Goal: Task Accomplishment & Management: Manage account settings

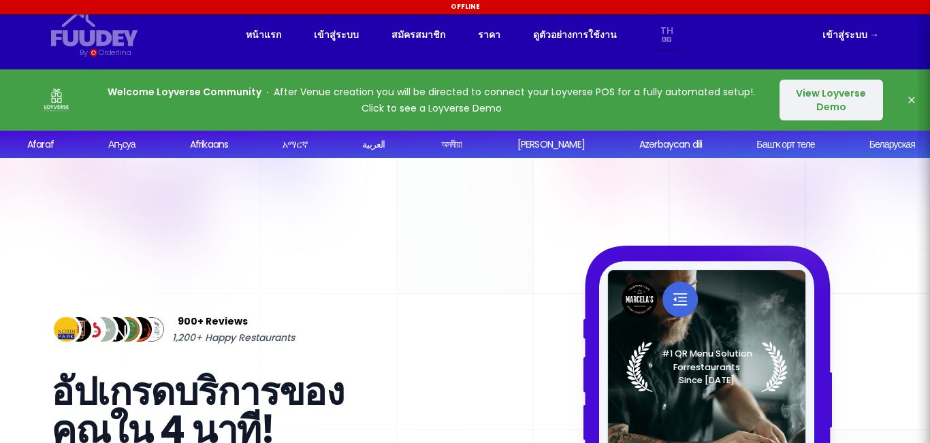
select select "th"
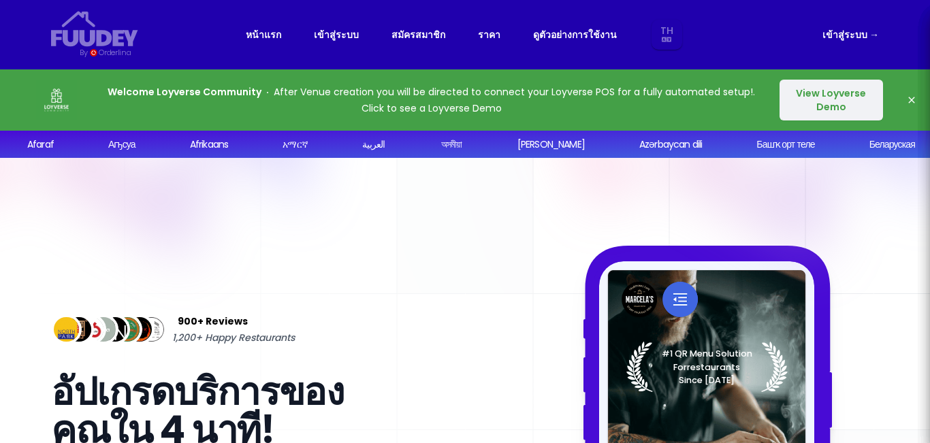
click at [847, 37] on link "เข้าสู่ระบบ →" at bounding box center [850, 35] width 57 height 16
click at [872, 34] on span "→" at bounding box center [874, 35] width 10 height 14
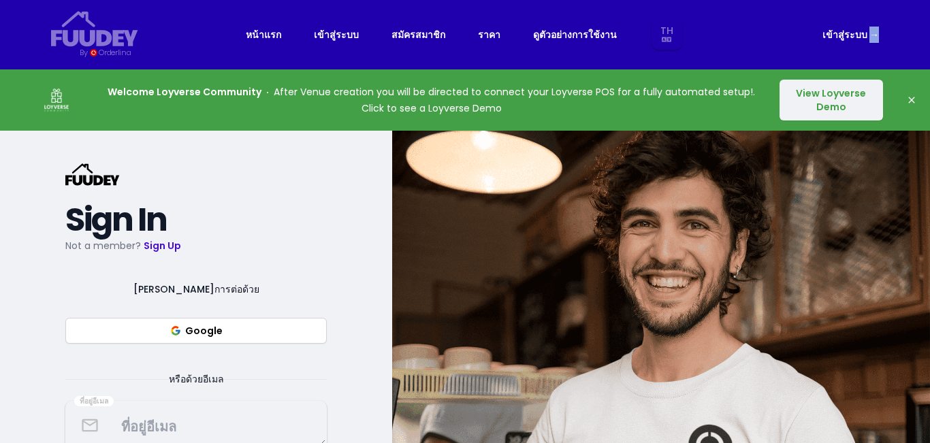
select select "th"
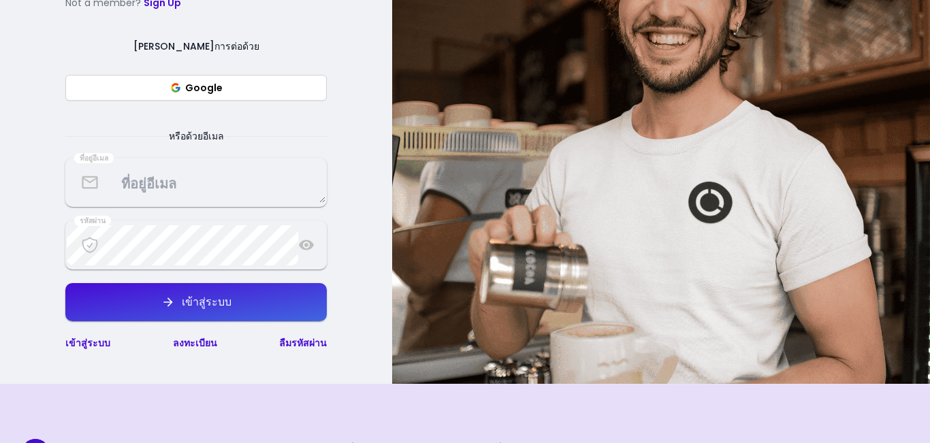
scroll to position [136, 0]
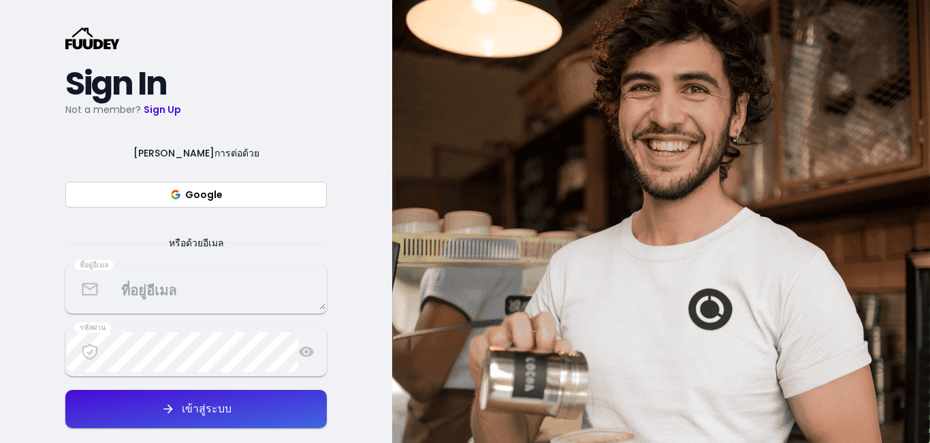
click at [205, 195] on button "Google" at bounding box center [195, 195] width 261 height 26
select select "th"
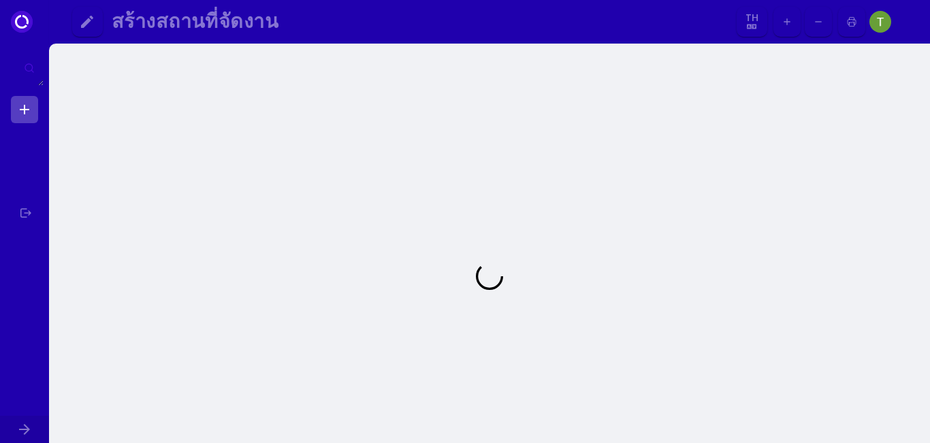
select select "th"
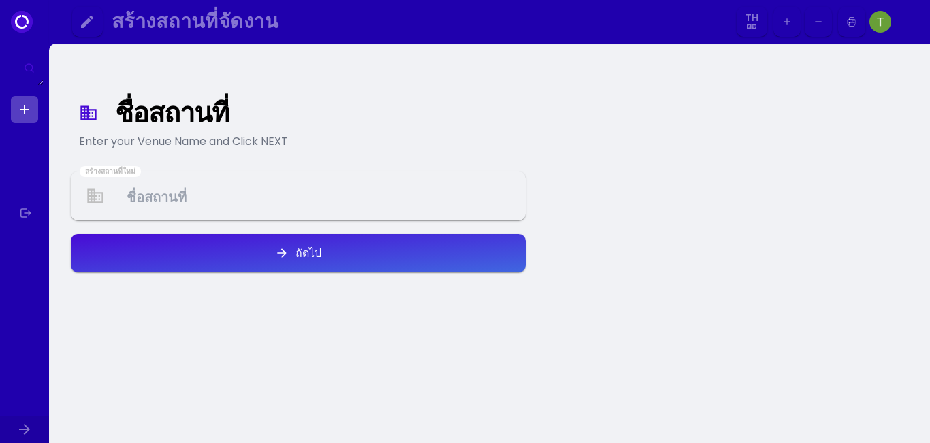
click at [306, 212] on Venue at bounding box center [298, 196] width 452 height 40
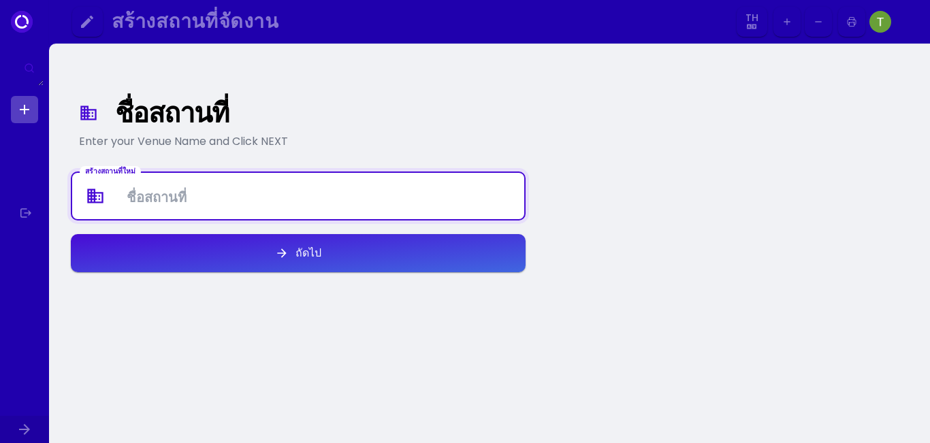
type Venue "T"
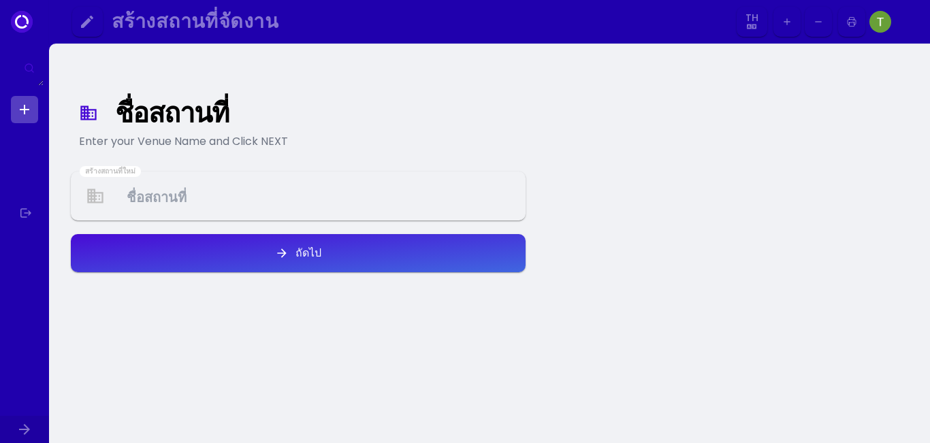
select select "th"
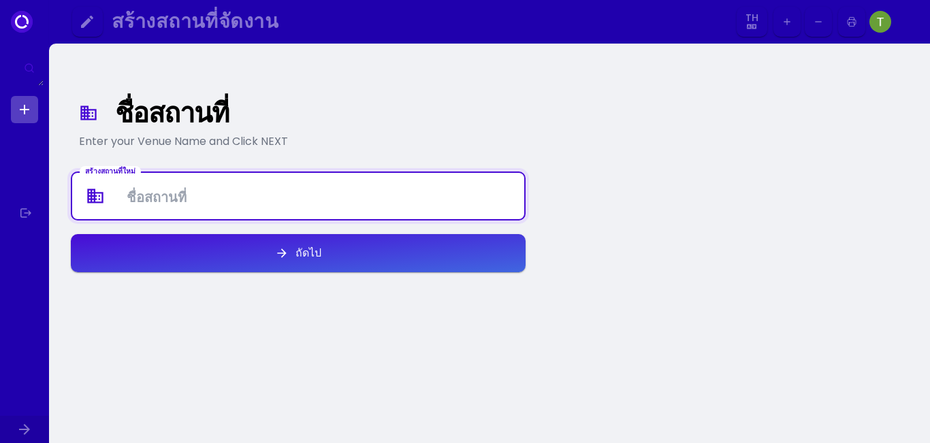
click at [273, 193] on Venue at bounding box center [298, 196] width 452 height 40
type Venue "TamPakSoi"
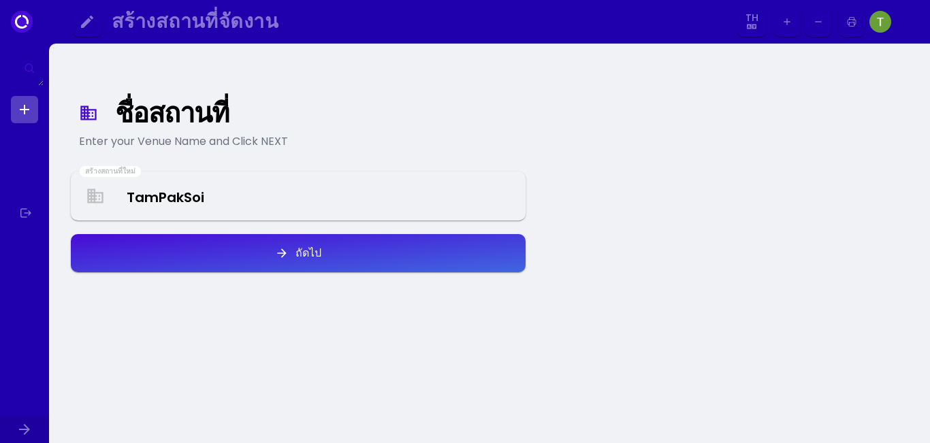
click at [316, 256] on div "ถัดไป" at bounding box center [305, 253] width 33 height 11
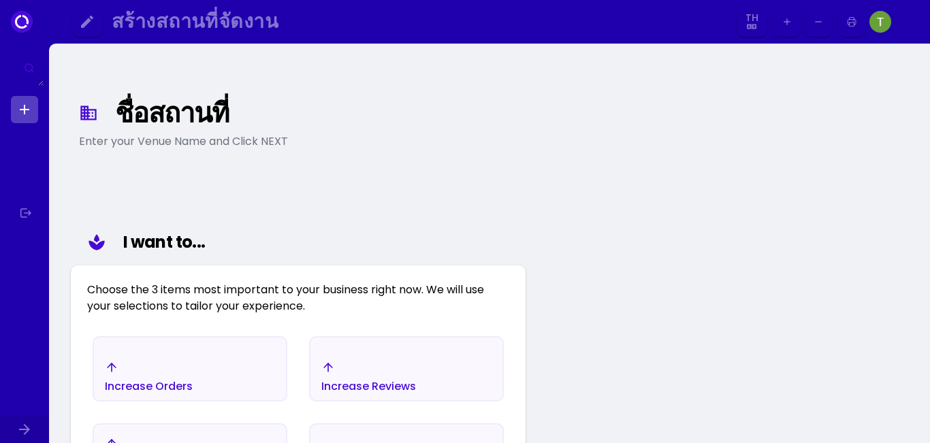
scroll to position [158, 0]
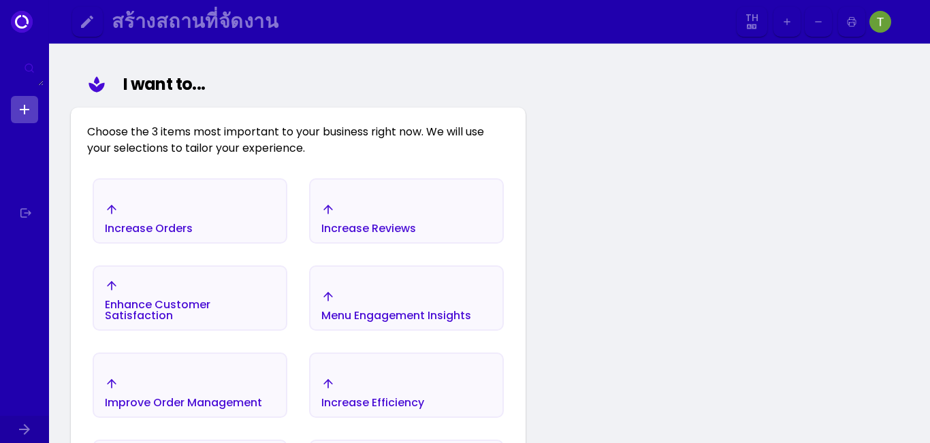
click at [170, 229] on div "Increase Orders" at bounding box center [149, 228] width 88 height 11
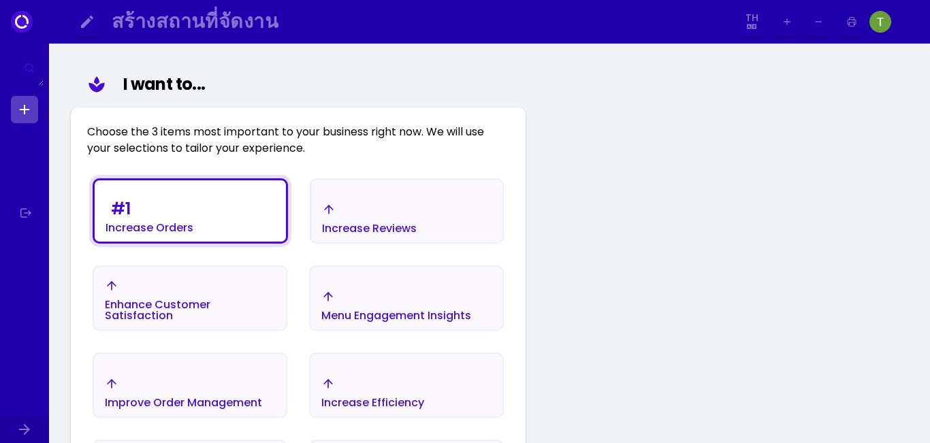
click at [341, 299] on div "Menu Engagement Insights" at bounding box center [396, 305] width 150 height 31
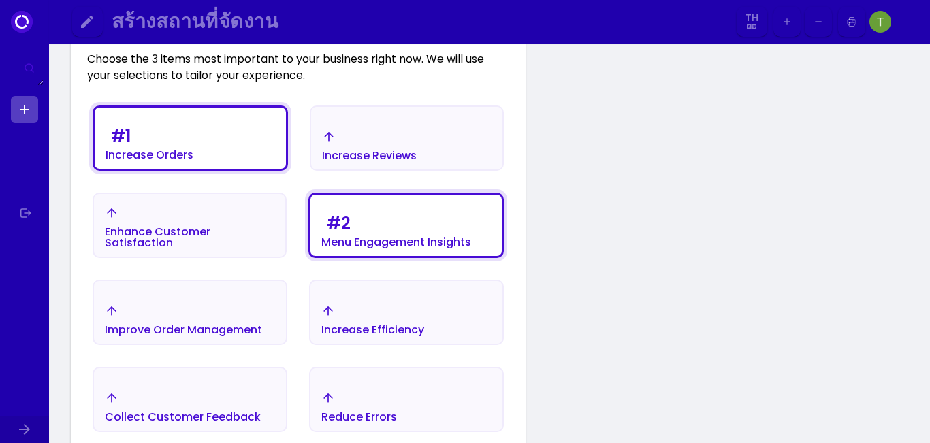
scroll to position [226, 0]
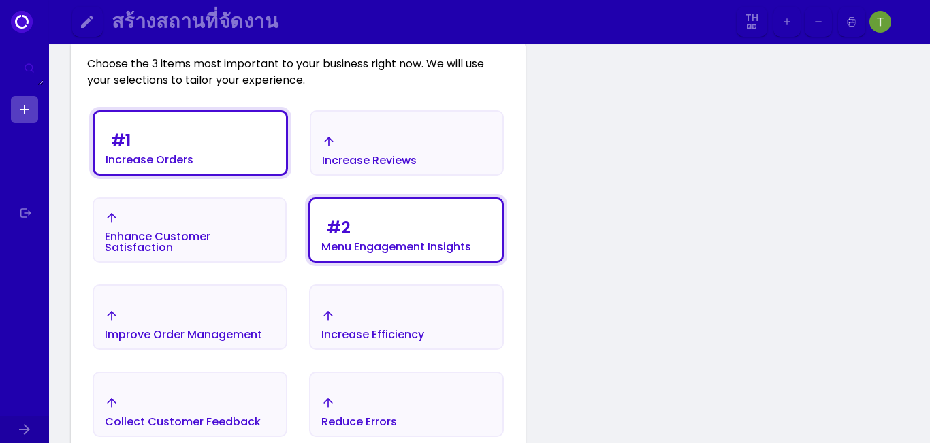
click at [396, 155] on div "Increase Reviews" at bounding box center [369, 160] width 95 height 11
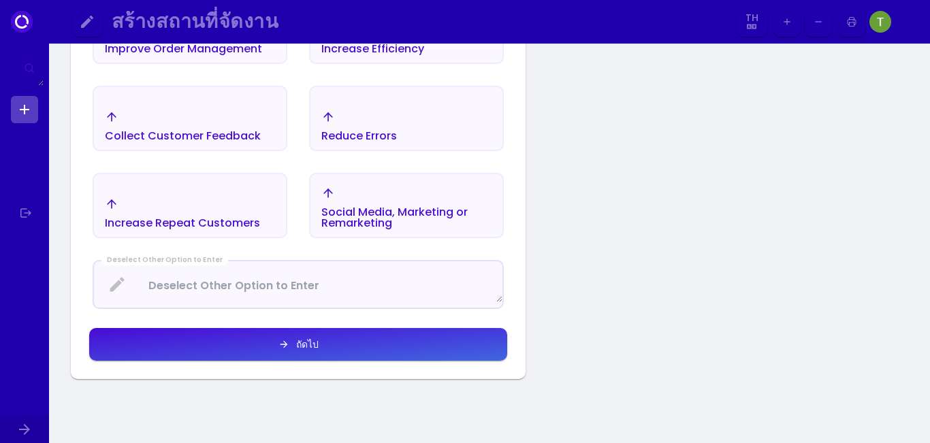
scroll to position [634, 0]
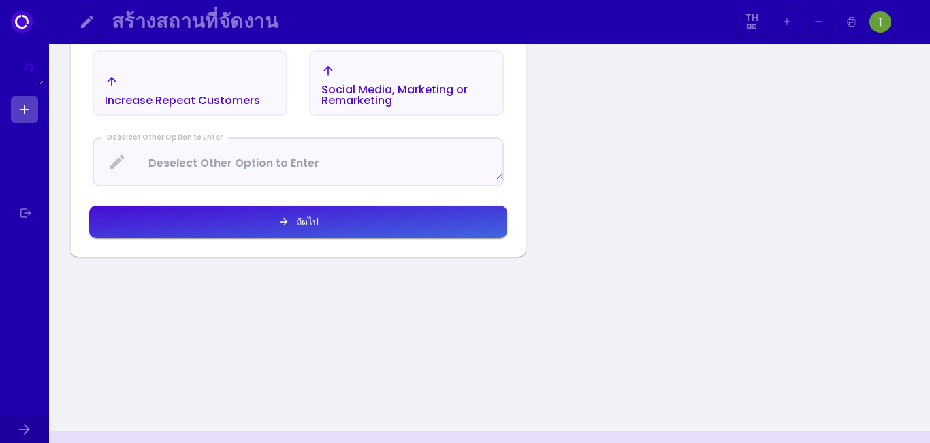
click at [364, 231] on button "ถัดไป" at bounding box center [298, 222] width 418 height 33
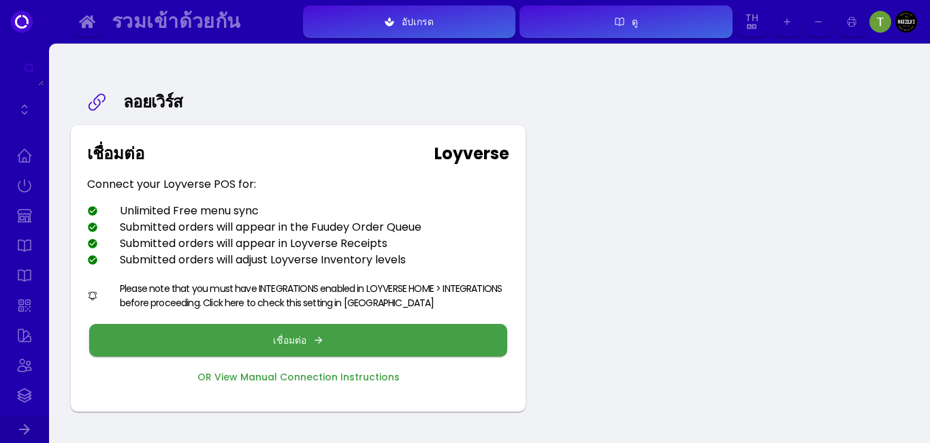
scroll to position [68, 0]
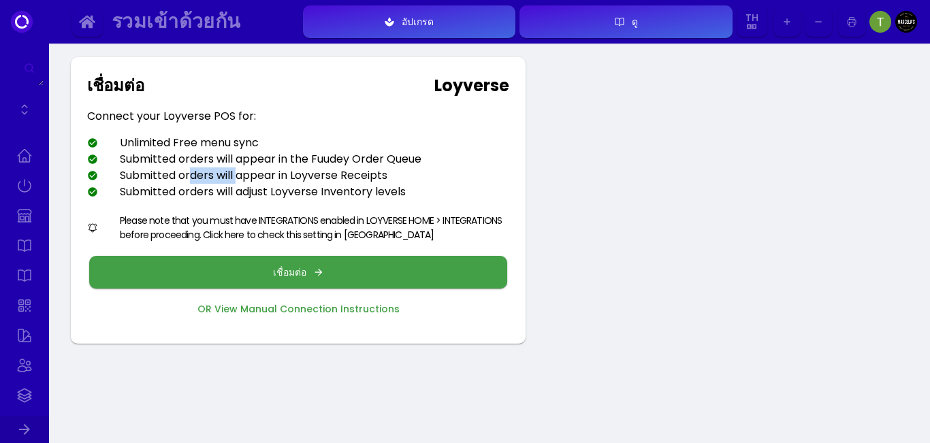
drag, startPoint x: 192, startPoint y: 180, endPoint x: 255, endPoint y: 184, distance: 63.4
click at [245, 182] on div "Submitted orders will appear in Loyverse Receipts" at bounding box center [237, 175] width 300 height 16
click at [329, 193] on div "Submitted orders will adjust Loyverse Inventory levels" at bounding box center [246, 192] width 319 height 16
click at [305, 272] on div "เชื่อมต่อ" at bounding box center [293, 273] width 40 height 10
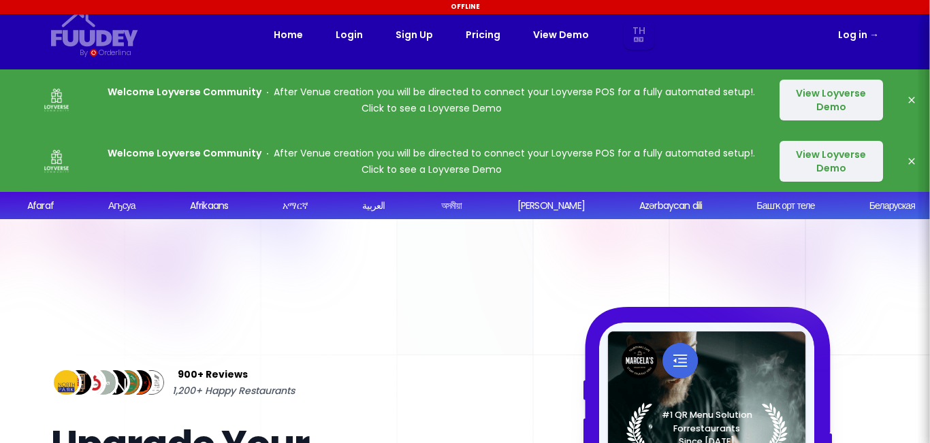
select select "th"
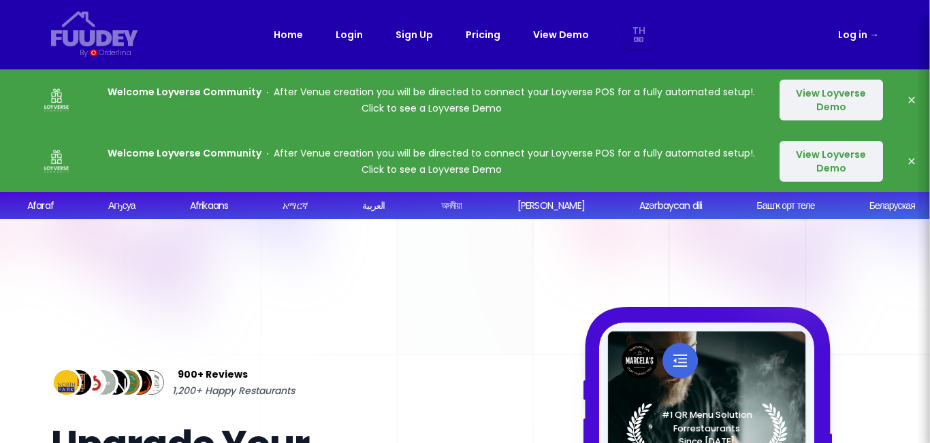
select select "th"
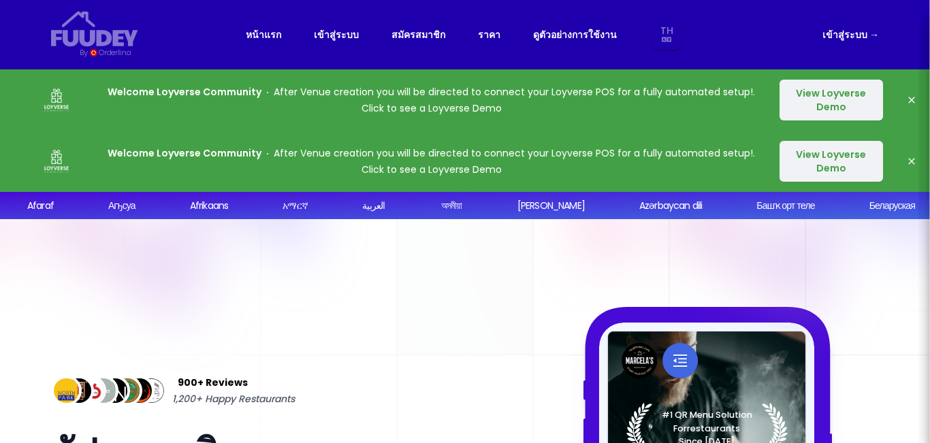
select select "th"
click at [843, 33] on link "เข้าสู่ระบบ →" at bounding box center [850, 35] width 57 height 16
select select "th"
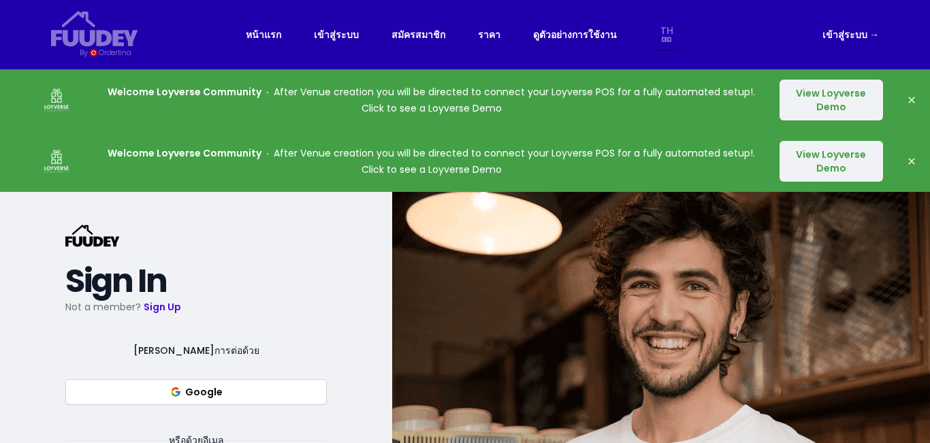
click at [873, 32] on span "→" at bounding box center [874, 35] width 10 height 14
select select "th"
click at [820, 36] on div "เข้าสู่ระบบ →" at bounding box center [781, 35] width 195 height 16
select select "th"
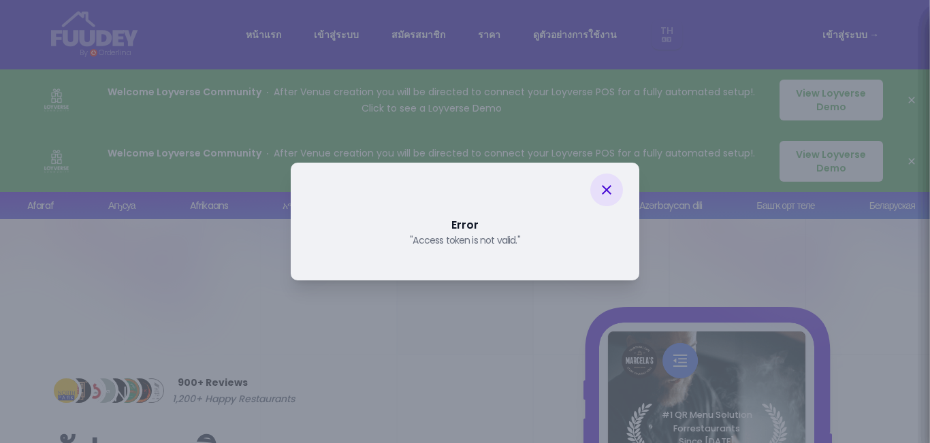
select select "th"
click at [602, 187] on icon at bounding box center [606, 190] width 16 height 16
select select "th"
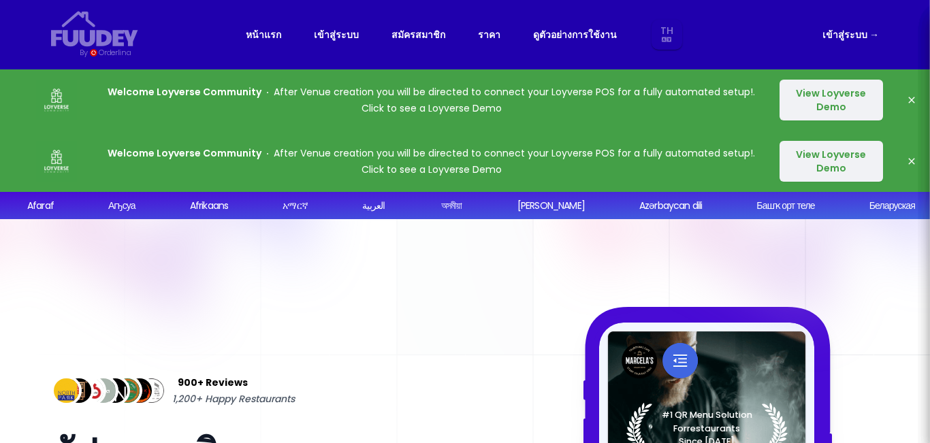
select select "th"
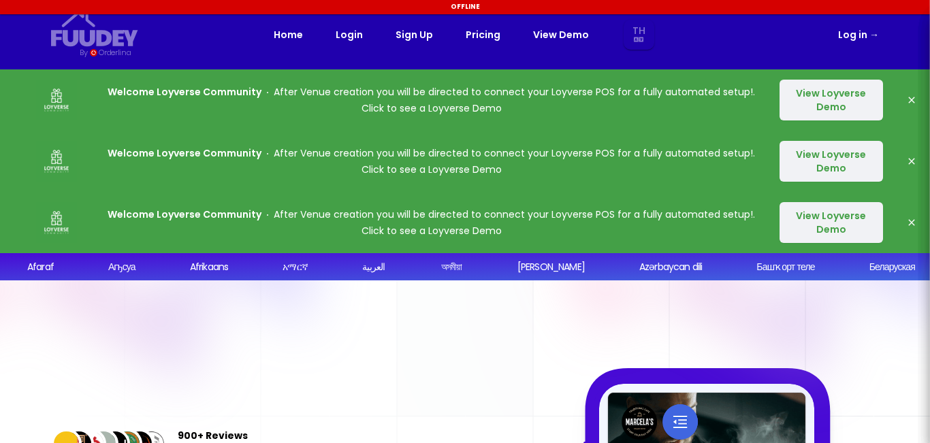
select select "th"
click at [858, 41] on link "Log in →" at bounding box center [858, 35] width 41 height 16
click at [869, 37] on link "Log in →" at bounding box center [858, 35] width 41 height 16
select select "th"
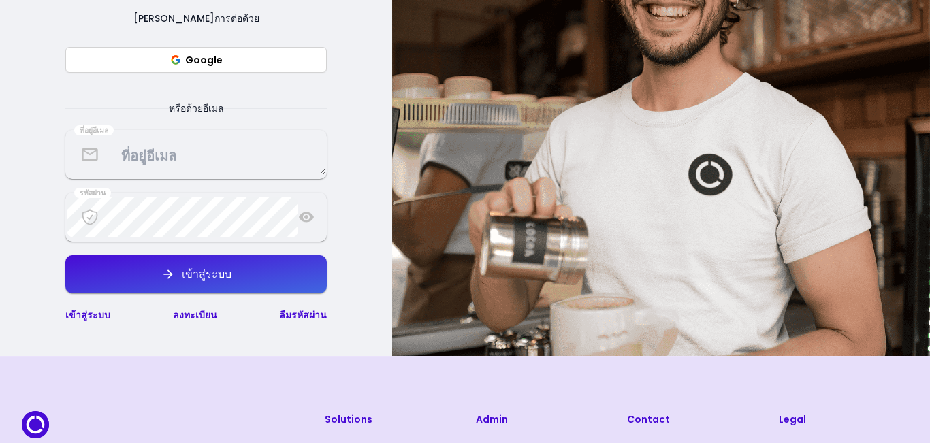
select select "th"
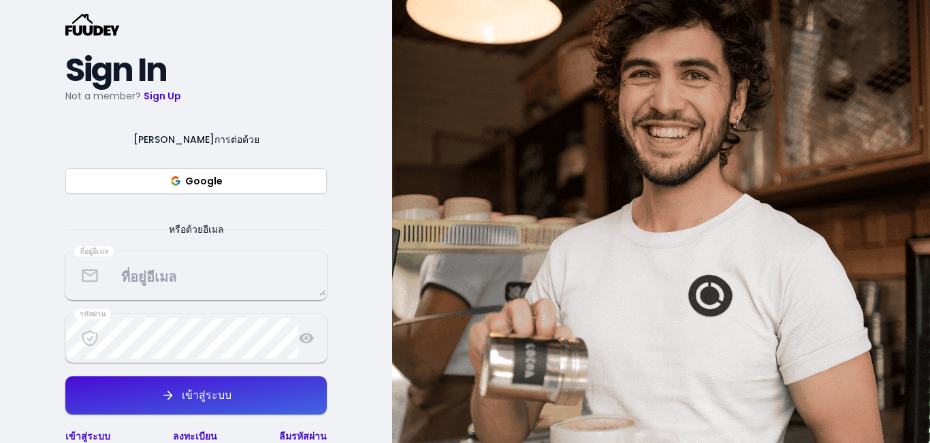
select select "th"
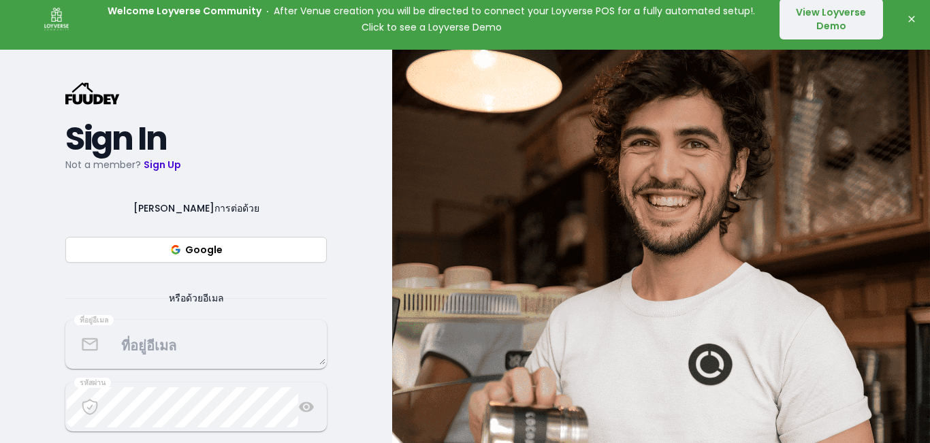
scroll to position [204, 0]
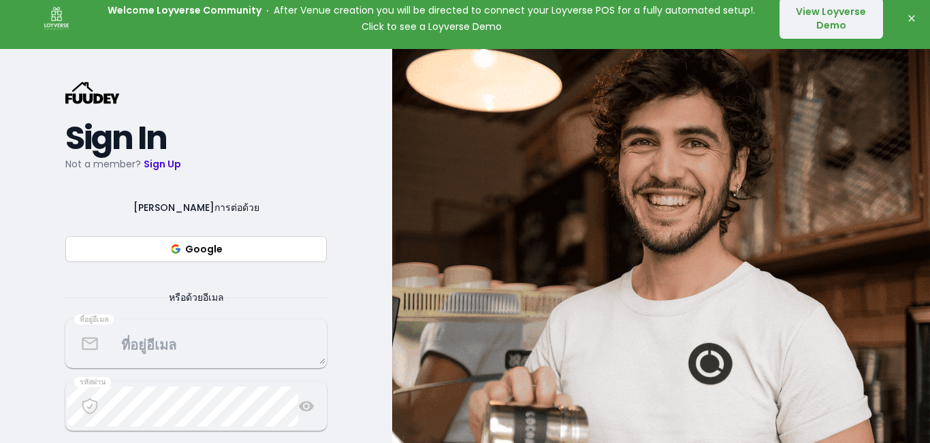
click at [218, 247] on button "Google" at bounding box center [195, 249] width 261 height 26
select select "th"
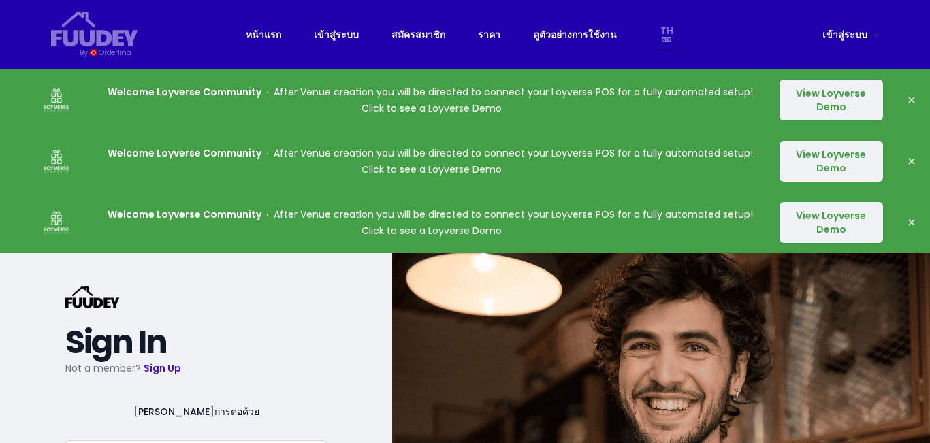
select select "th"
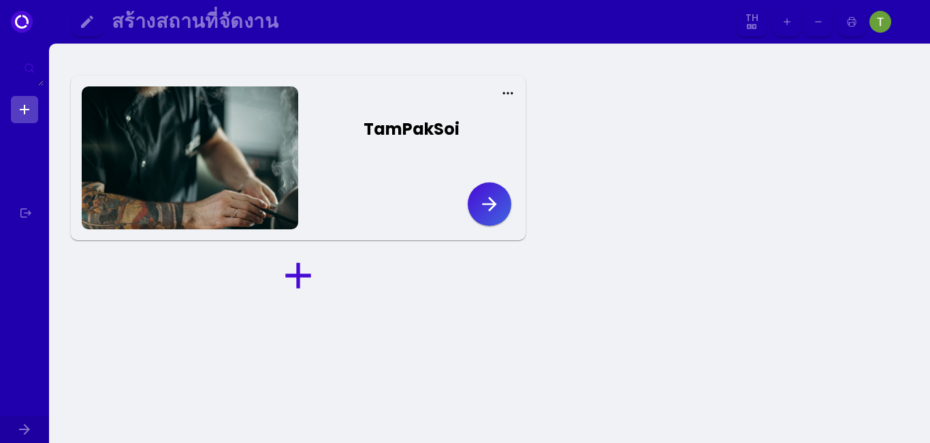
click at [493, 206] on icon "button" at bounding box center [489, 204] width 14 height 14
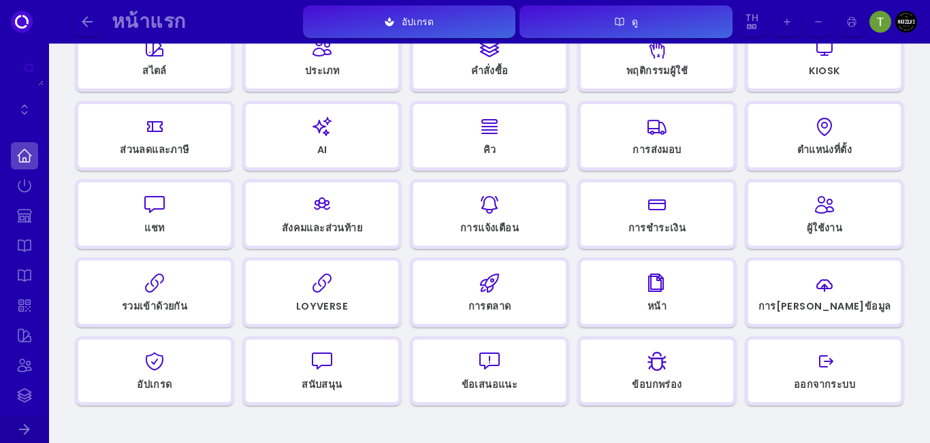
scroll to position [272, 0]
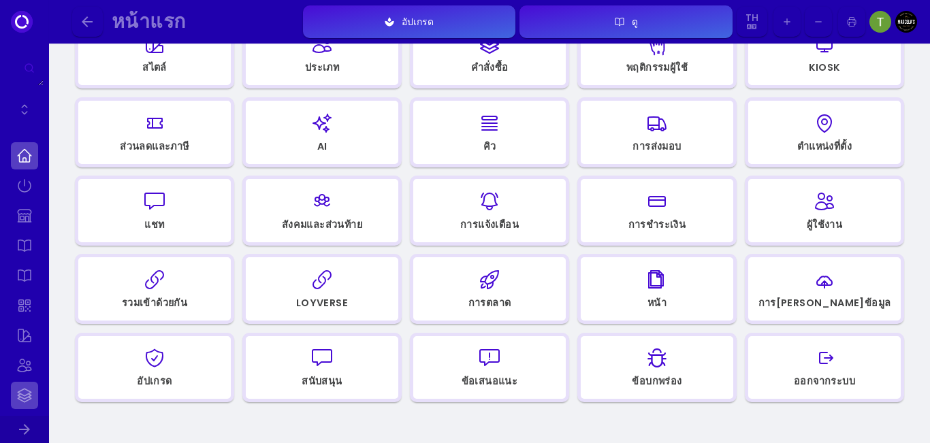
click at [18, 388] on link at bounding box center [24, 395] width 27 height 27
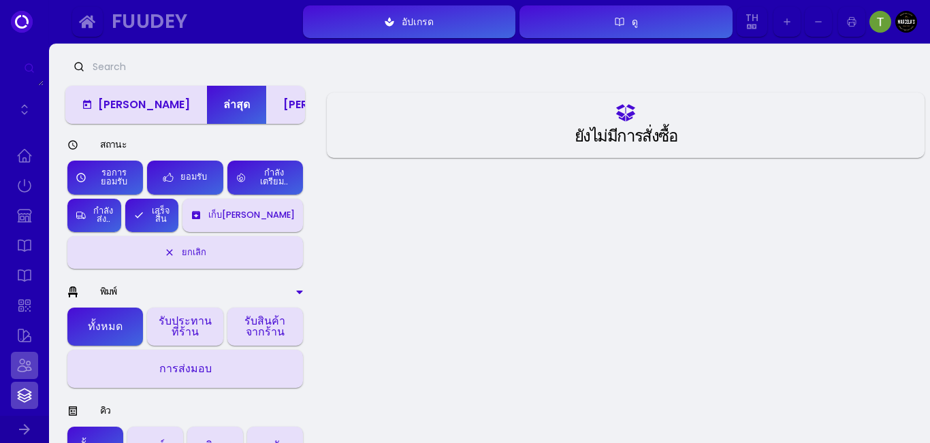
click at [27, 364] on link at bounding box center [24, 365] width 27 height 27
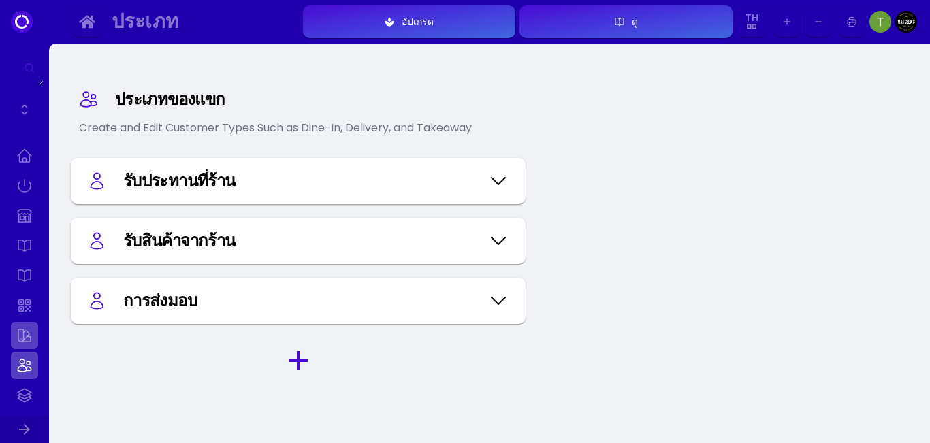
click at [24, 336] on link at bounding box center [24, 335] width 27 height 27
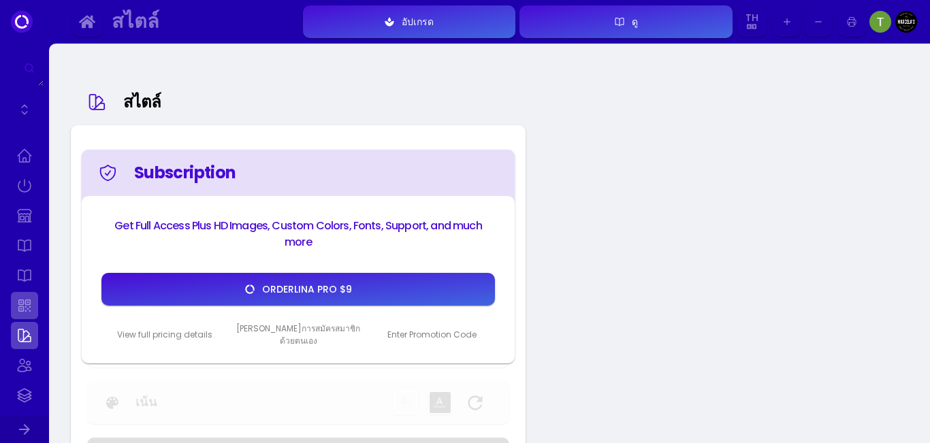
click at [20, 309] on link at bounding box center [24, 305] width 27 height 27
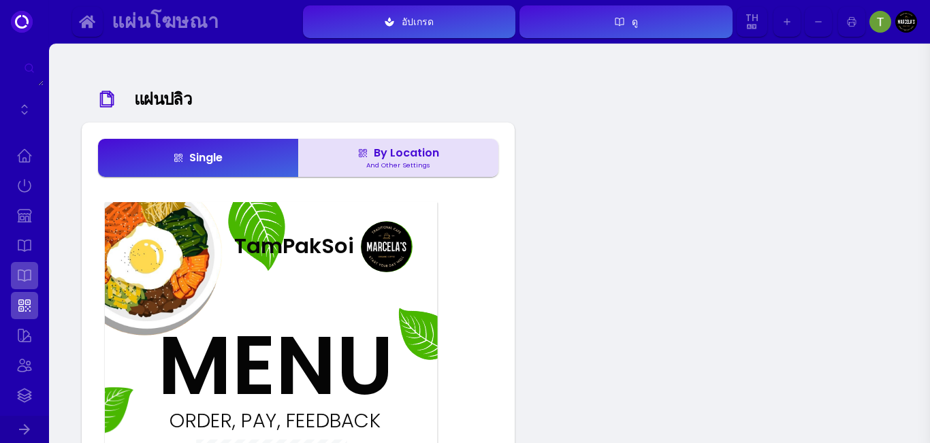
click at [24, 274] on link at bounding box center [24, 275] width 27 height 27
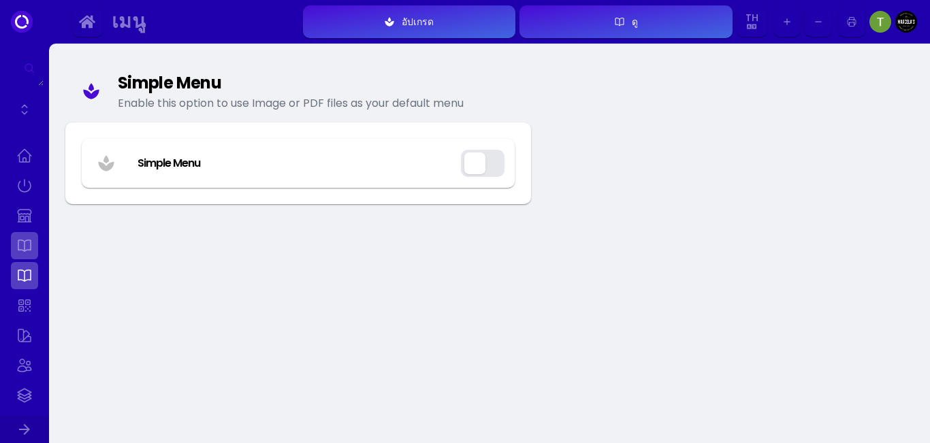
click at [27, 249] on link at bounding box center [24, 245] width 27 height 27
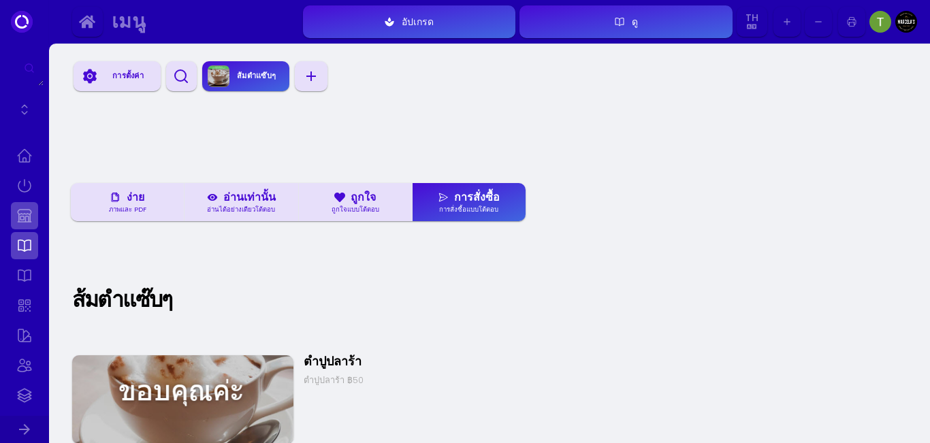
click at [26, 216] on link at bounding box center [24, 215] width 27 height 27
select select "THB"
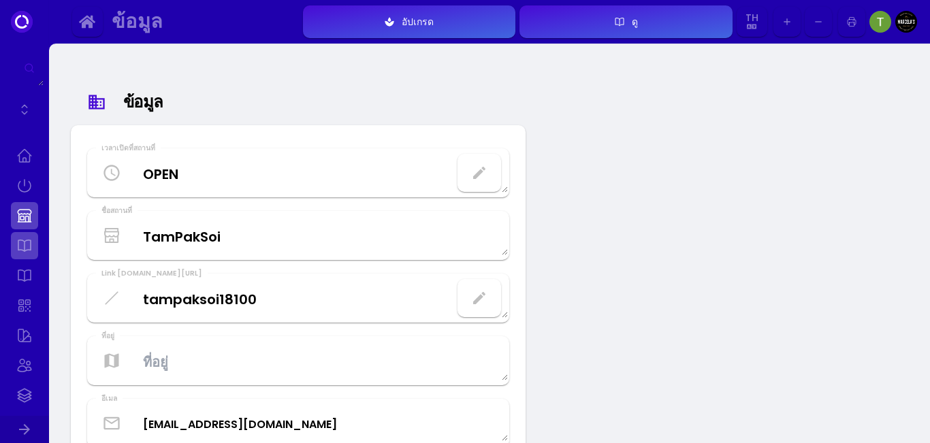
click at [23, 250] on link at bounding box center [24, 245] width 27 height 27
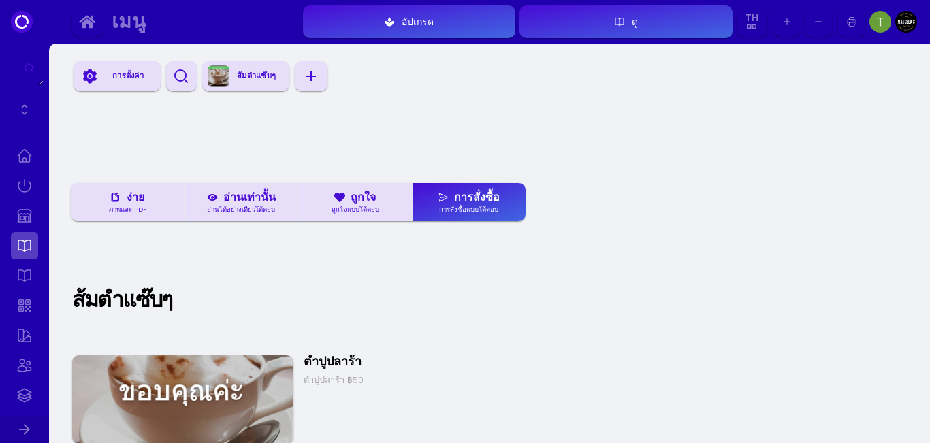
click at [250, 75] on div "ส้มตำแซ๊บๆ" at bounding box center [256, 76] width 54 height 20
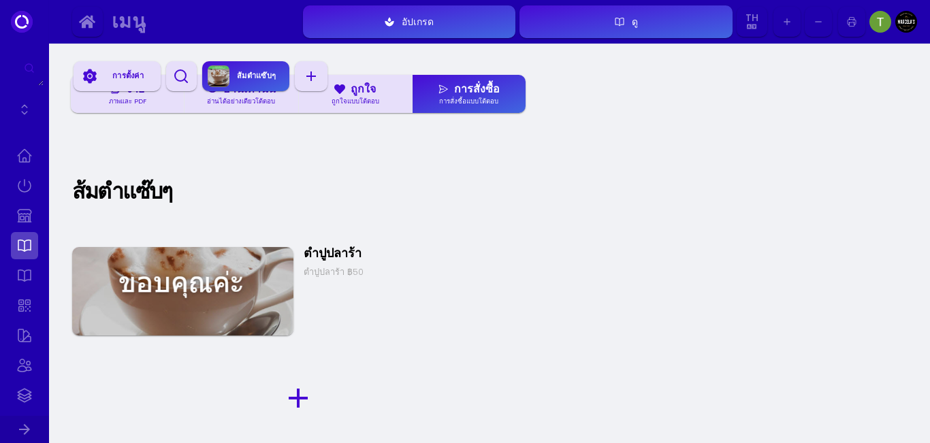
scroll to position [123, 0]
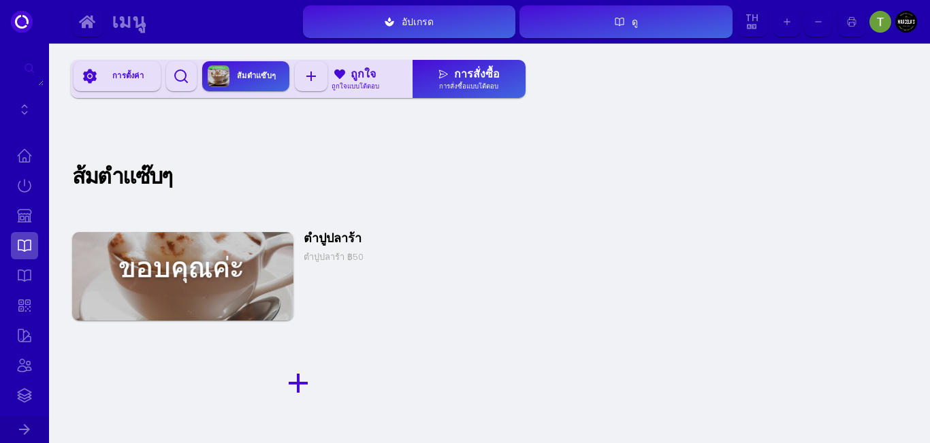
click at [293, 381] on icon "button" at bounding box center [298, 383] width 33 height 33
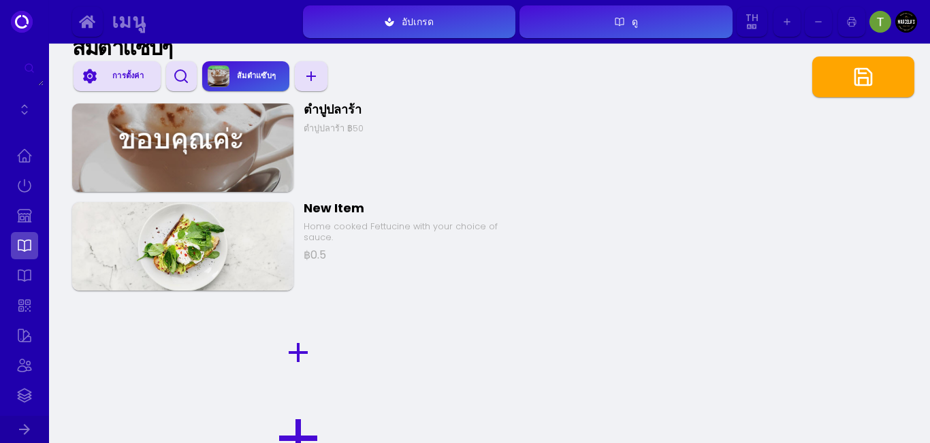
scroll to position [276, 0]
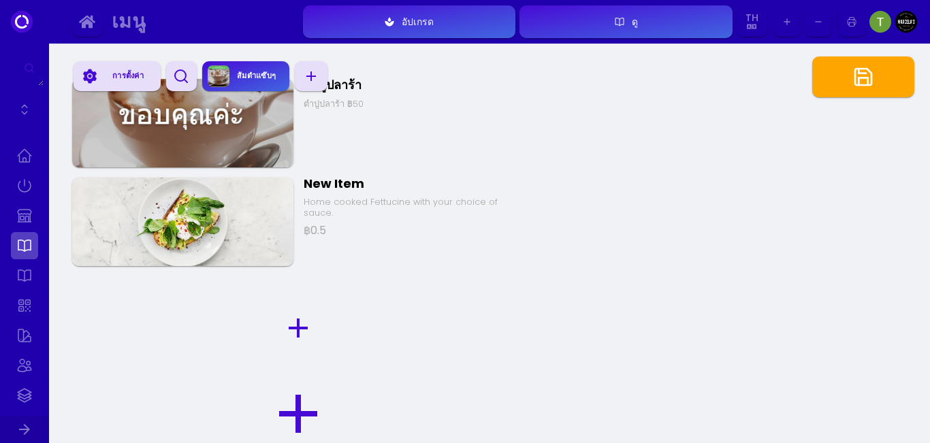
click at [292, 326] on icon "button" at bounding box center [298, 328] width 33 height 33
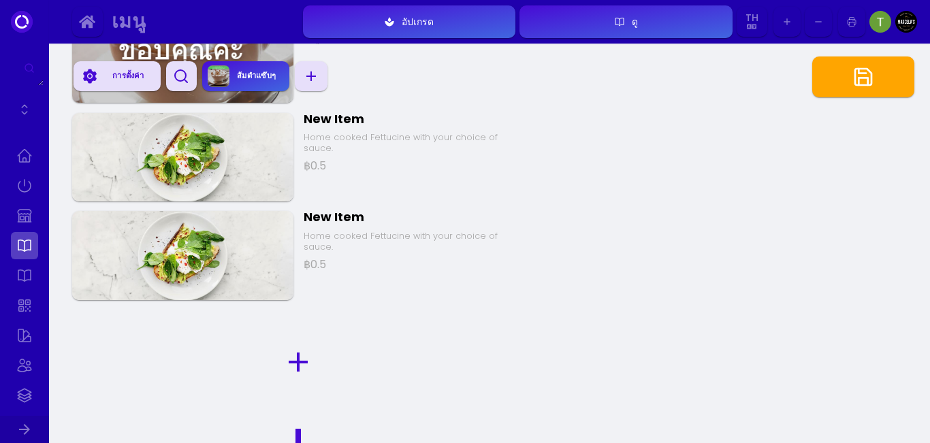
click at [300, 419] on div "การตั้งค่า ส้มตำแซ๊บๆ ง่าย ภาพและ PDF อ่านเท่านั้น อ่านได้อย่างเดียวโต้ตอบ ถูกใ…" at bounding box center [298, 96] width 477 height 767
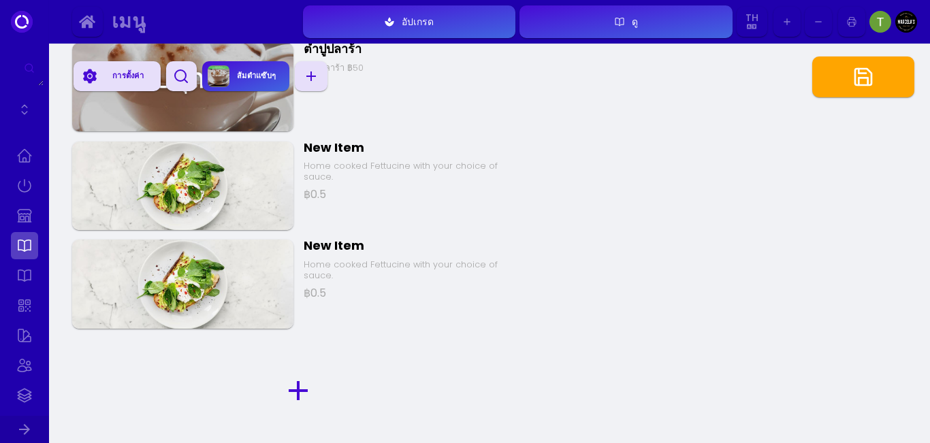
scroll to position [239, 0]
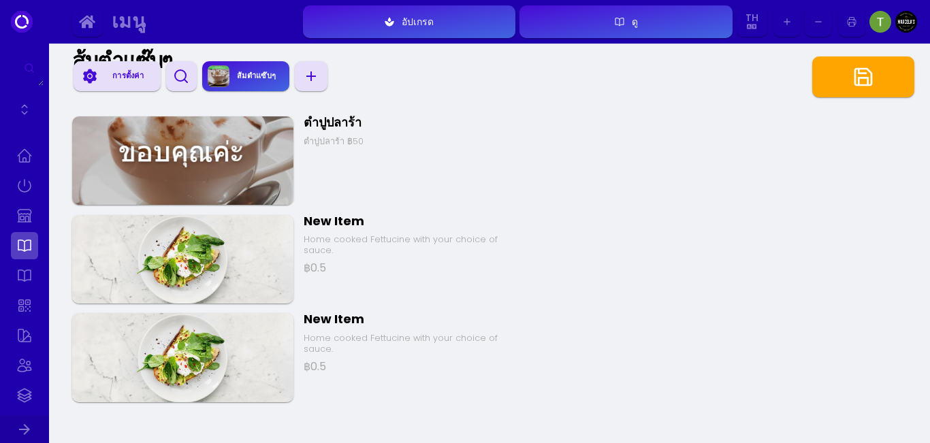
click at [892, 71] on button "button" at bounding box center [863, 77] width 102 height 41
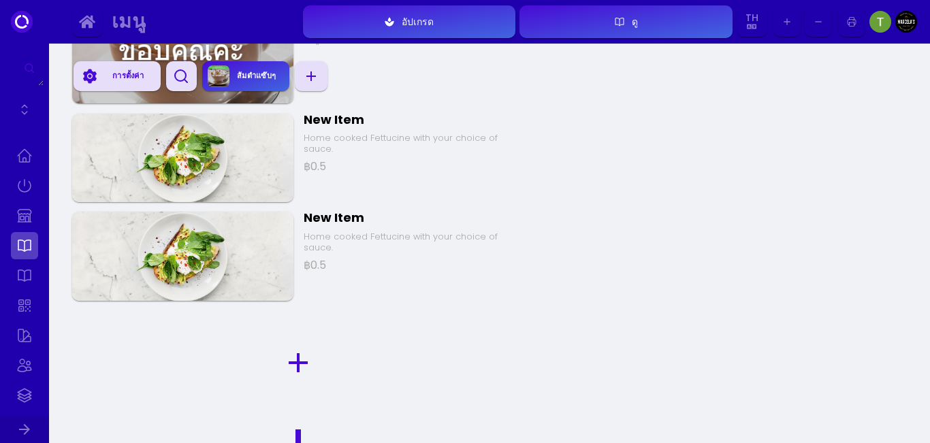
scroll to position [204, 0]
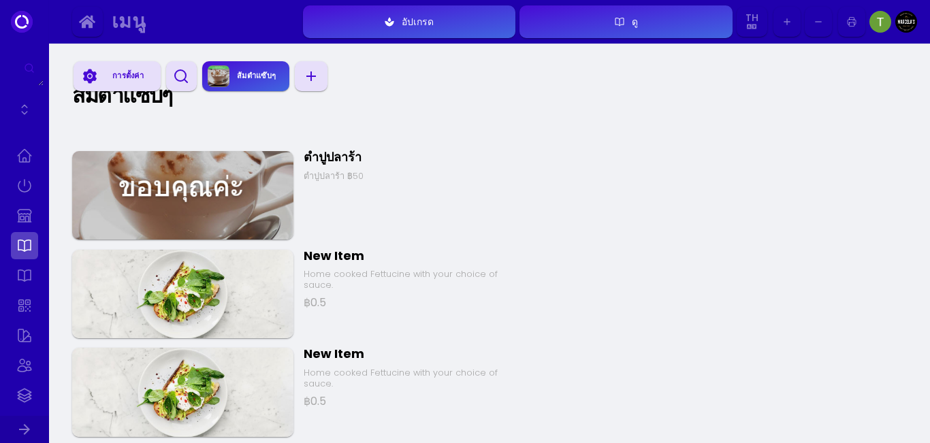
click at [340, 257] on div "New Item" at bounding box center [414, 256] width 221 height 16
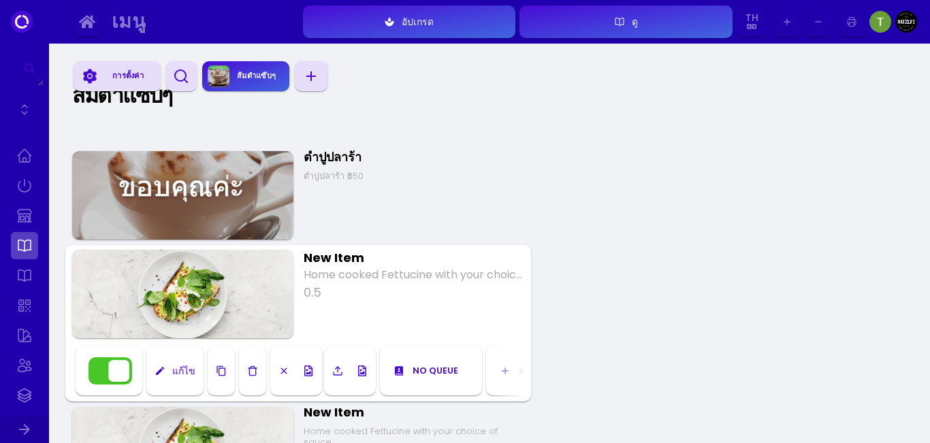
drag, startPoint x: 368, startPoint y: 255, endPoint x: 320, endPoint y: 253, distance: 48.4
click at [292, 253] on div "New Item Home cooked Fettucine with your choice of sauce. 0.5 แก้ไข No queue บา…" at bounding box center [298, 323] width 466 height 157
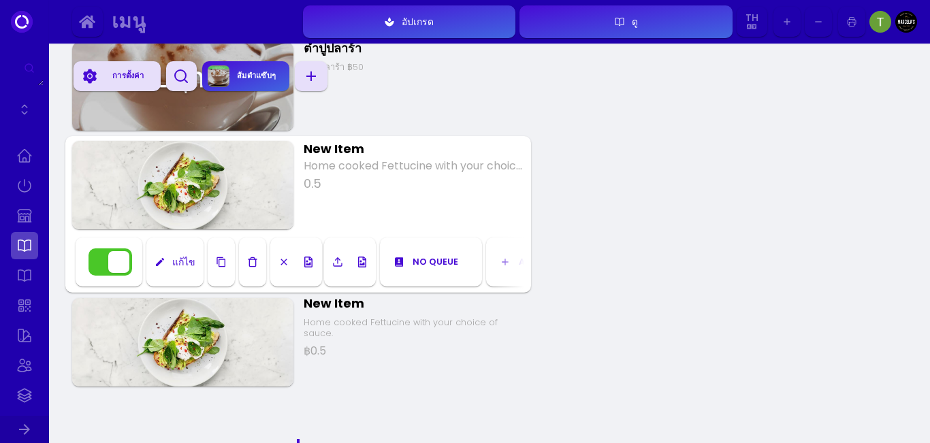
scroll to position [340, 0]
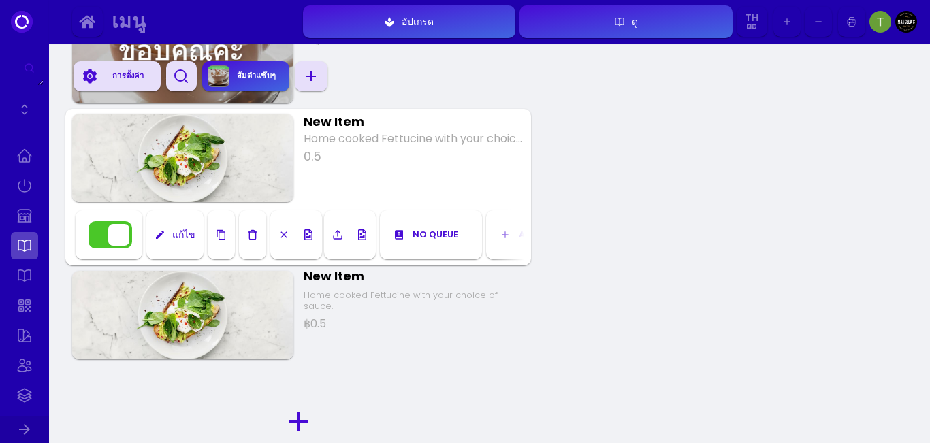
type input "New Item"
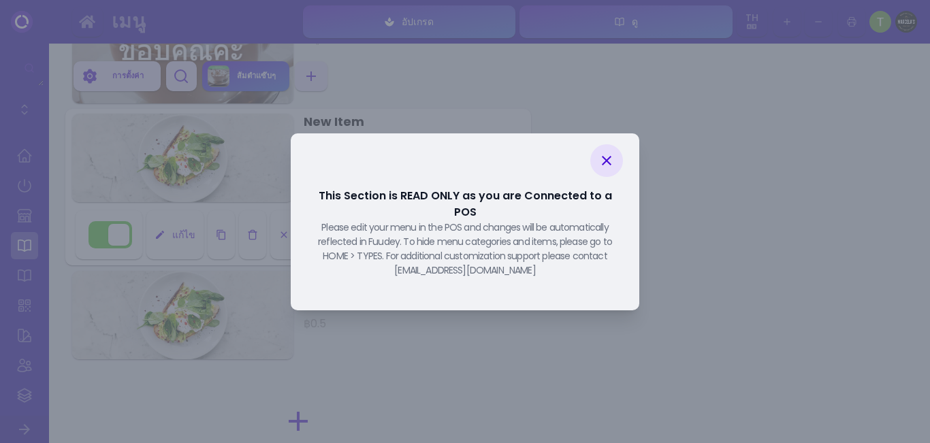
click at [606, 165] on icon at bounding box center [607, 161] width 10 height 10
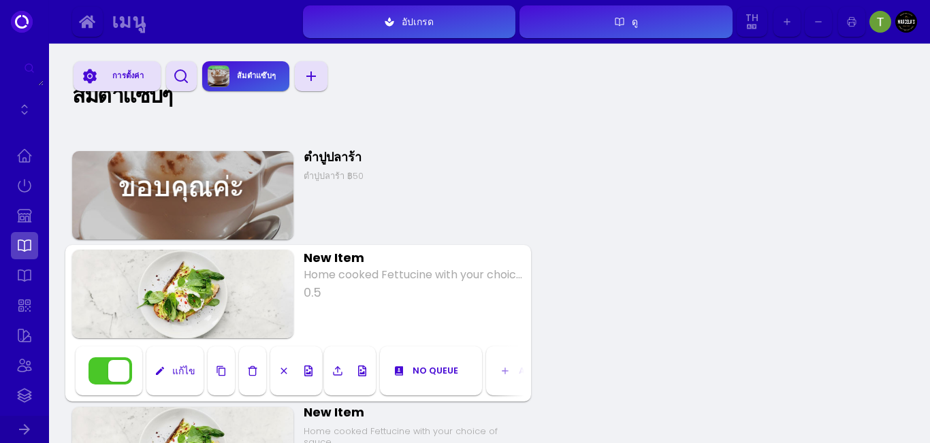
click at [624, 245] on div "การตั้งค่า ส้มตำแซ๊บๆ ง่าย ภาพและ PDF อ่านเท่านั้น อ่านได้อย่างเดียวโต้ตอบ ถูกใ…" at bounding box center [489, 399] width 881 height 1120
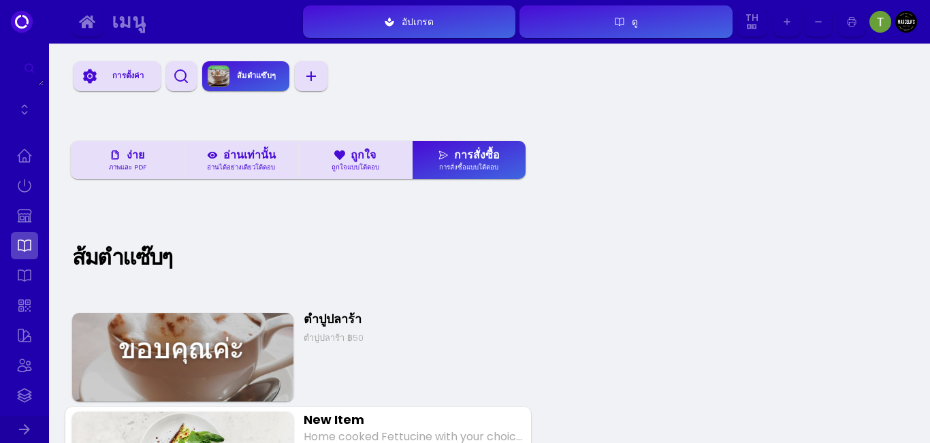
scroll to position [0, 0]
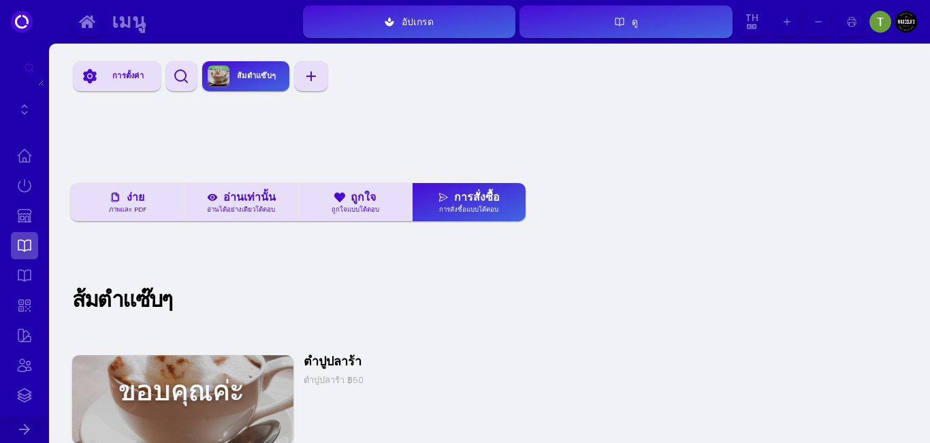
click at [349, 200] on span at bounding box center [342, 197] width 16 height 11
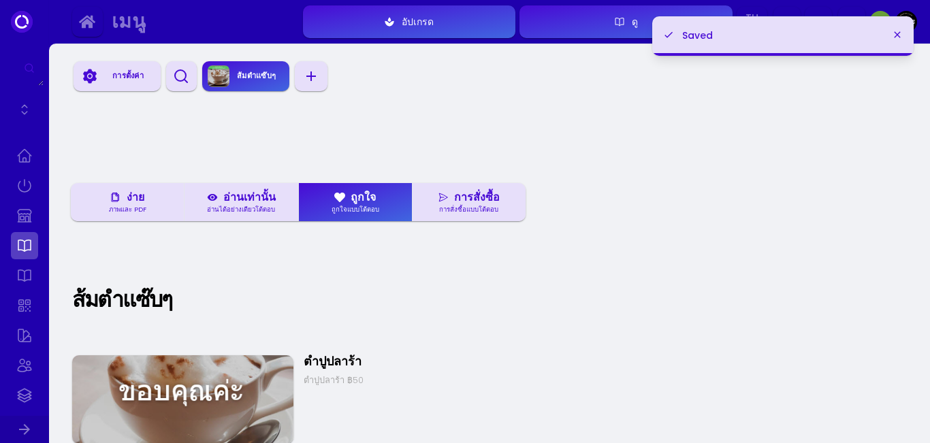
click at [268, 196] on div "อ่านเท่านั้น" at bounding box center [241, 197] width 69 height 11
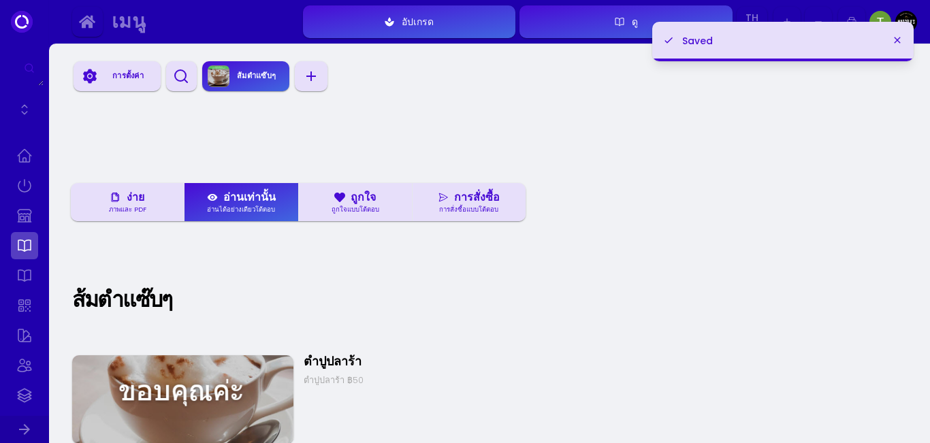
click at [136, 197] on div "ง่าย" at bounding box center [127, 197] width 34 height 11
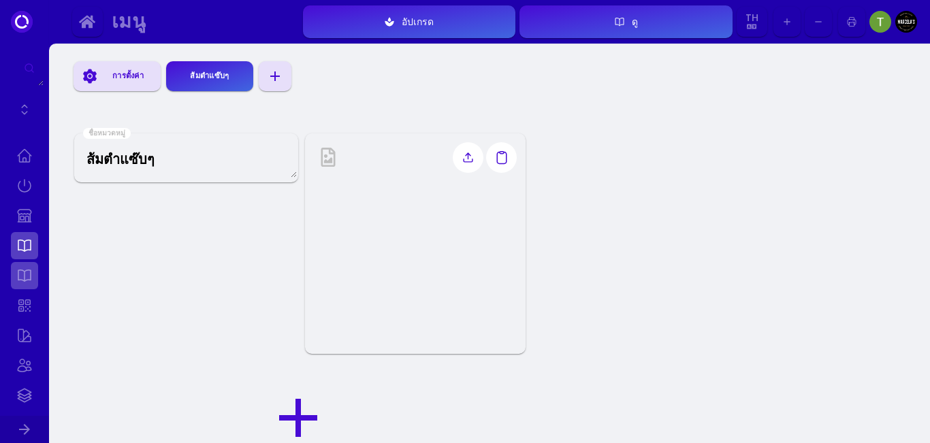
click at [28, 279] on link at bounding box center [24, 275] width 27 height 27
click at [24, 306] on link at bounding box center [24, 305] width 27 height 27
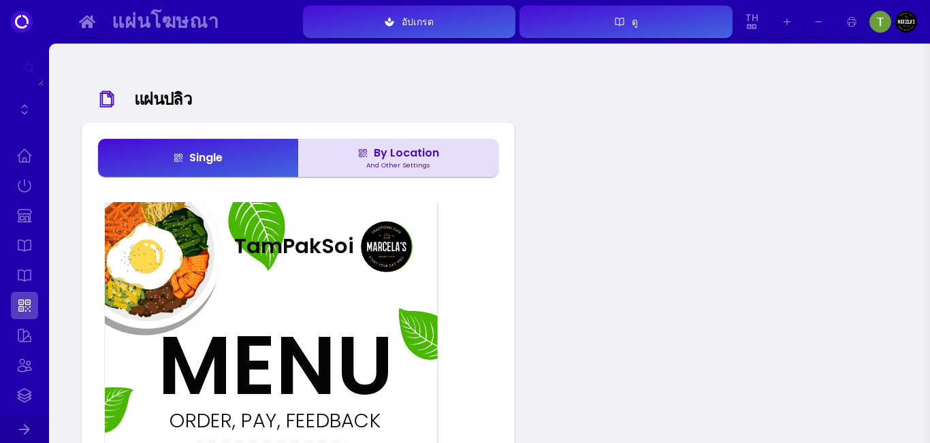
click at [413, 157] on div "By Location" at bounding box center [398, 153] width 82 height 11
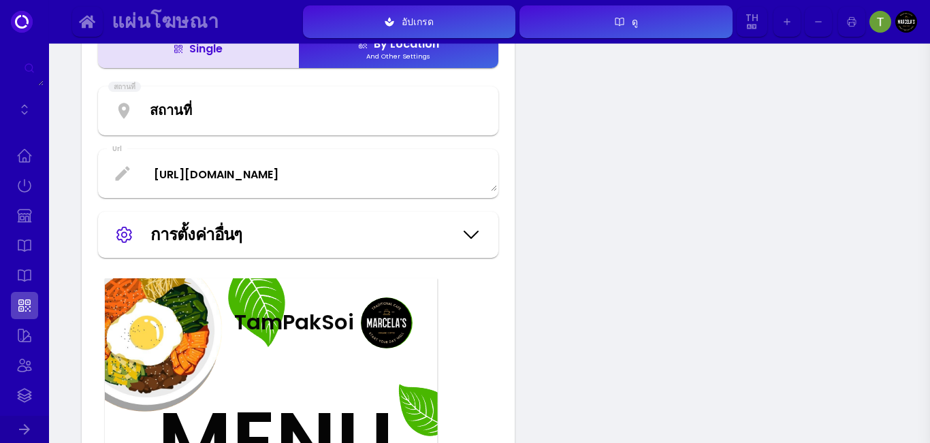
scroll to position [136, 0]
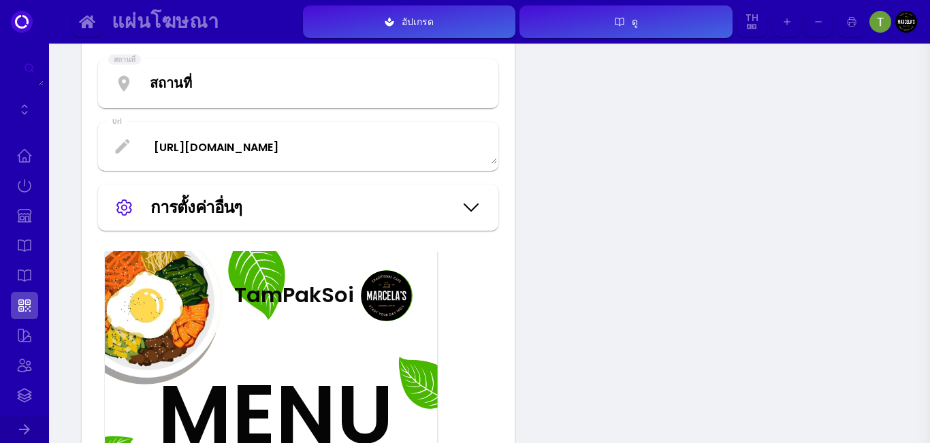
click at [385, 151] on textarea "https://fuudey.com/tampaksoi18100" at bounding box center [298, 147] width 398 height 36
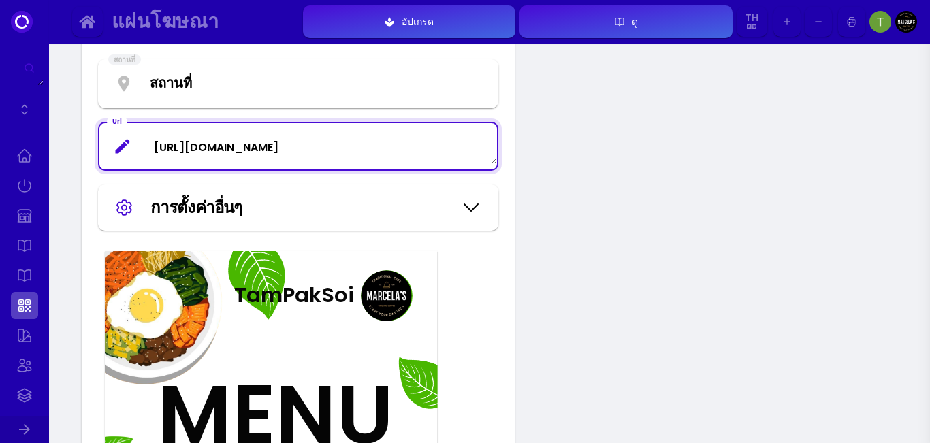
click at [383, 151] on textarea "https://fuudey.com/tampaksoi18100" at bounding box center [298, 147] width 398 height 36
click at [382, 152] on textarea "https://fuudey.com/tampaksoi18100" at bounding box center [298, 147] width 398 height 36
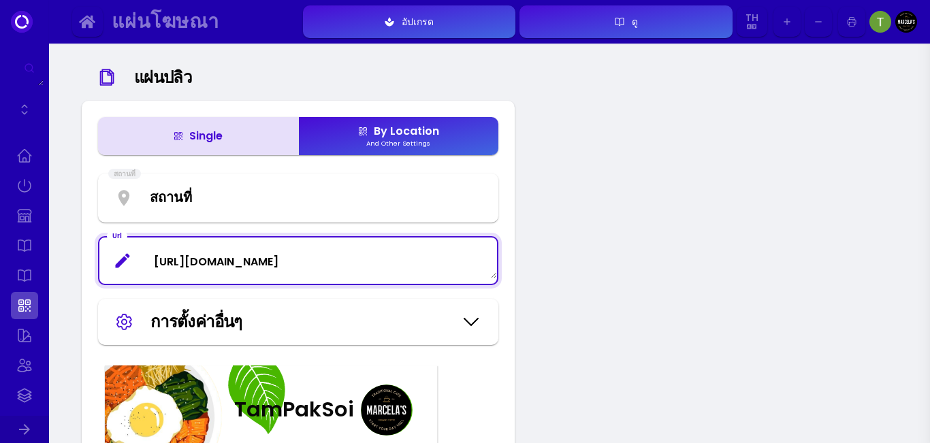
scroll to position [0, 0]
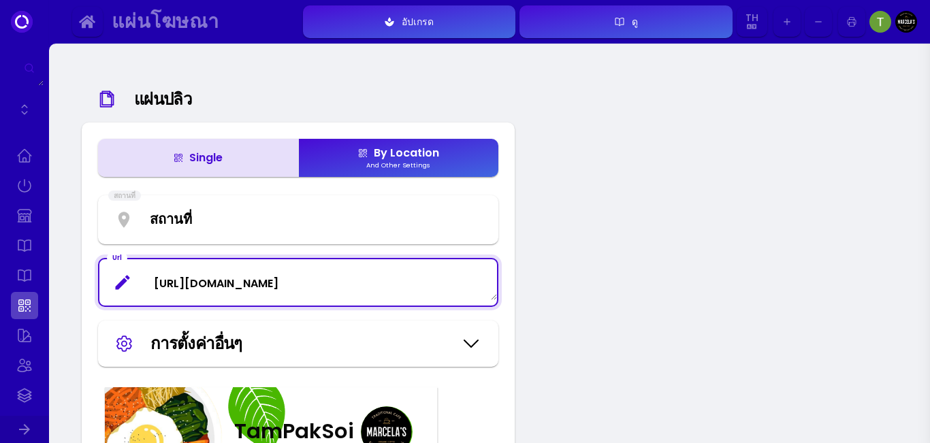
click at [206, 159] on div "Single" at bounding box center [198, 157] width 50 height 11
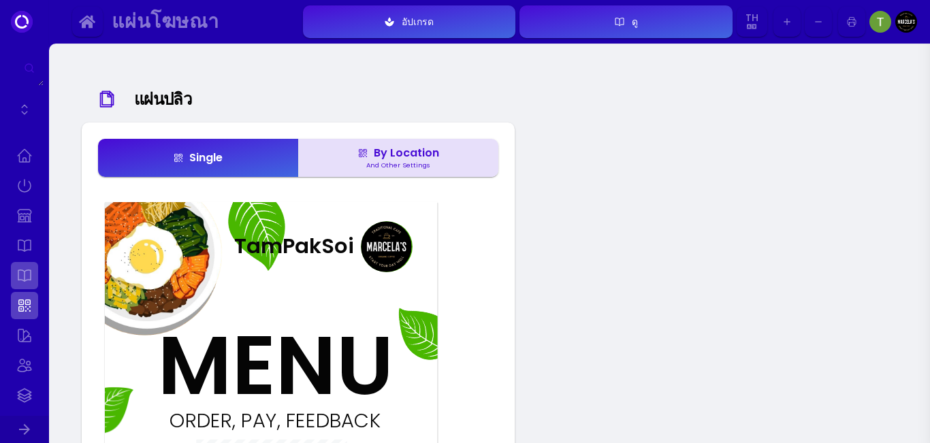
click at [19, 274] on link at bounding box center [24, 275] width 27 height 27
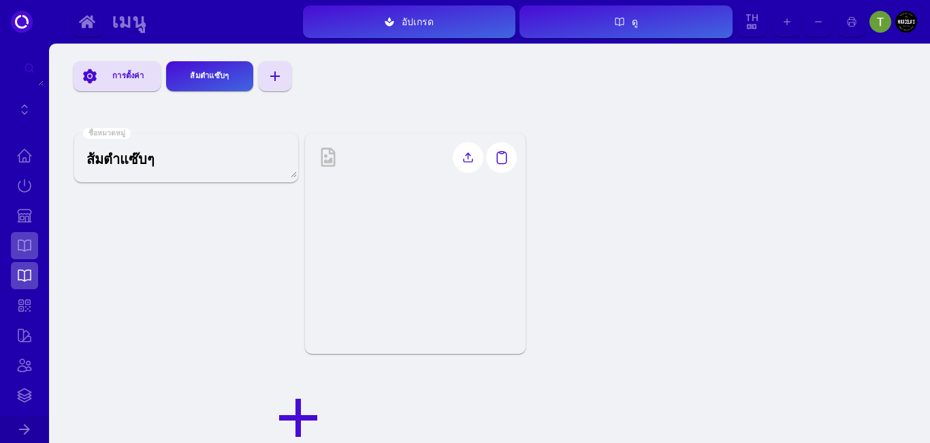
click at [26, 248] on link at bounding box center [24, 245] width 27 height 27
click at [21, 220] on link at bounding box center [24, 215] width 27 height 27
select select "THB"
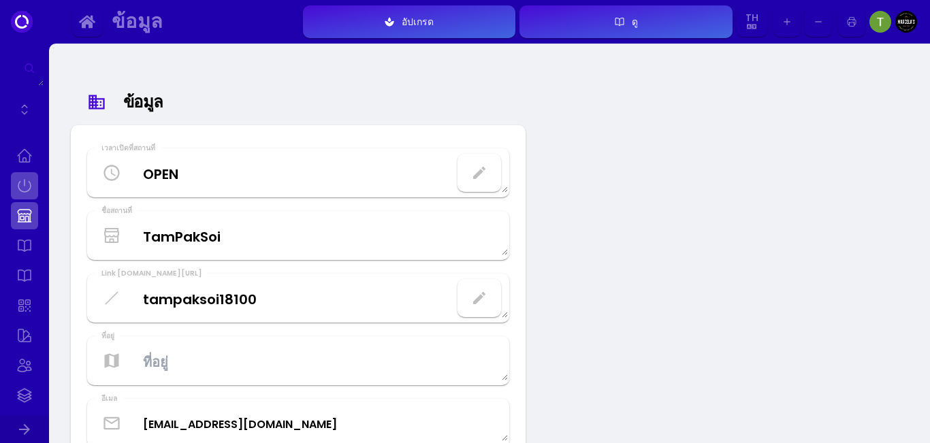
click at [23, 187] on link at bounding box center [24, 185] width 27 height 27
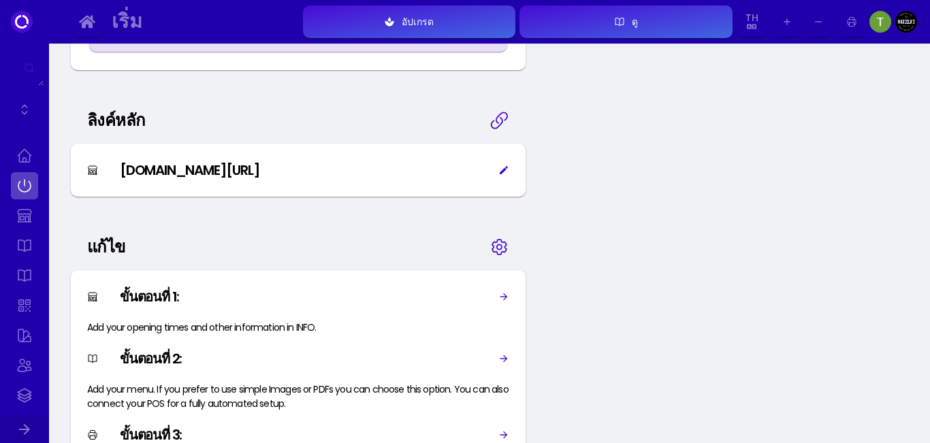
scroll to position [885, 0]
